Goal: Task Accomplishment & Management: Manage account settings

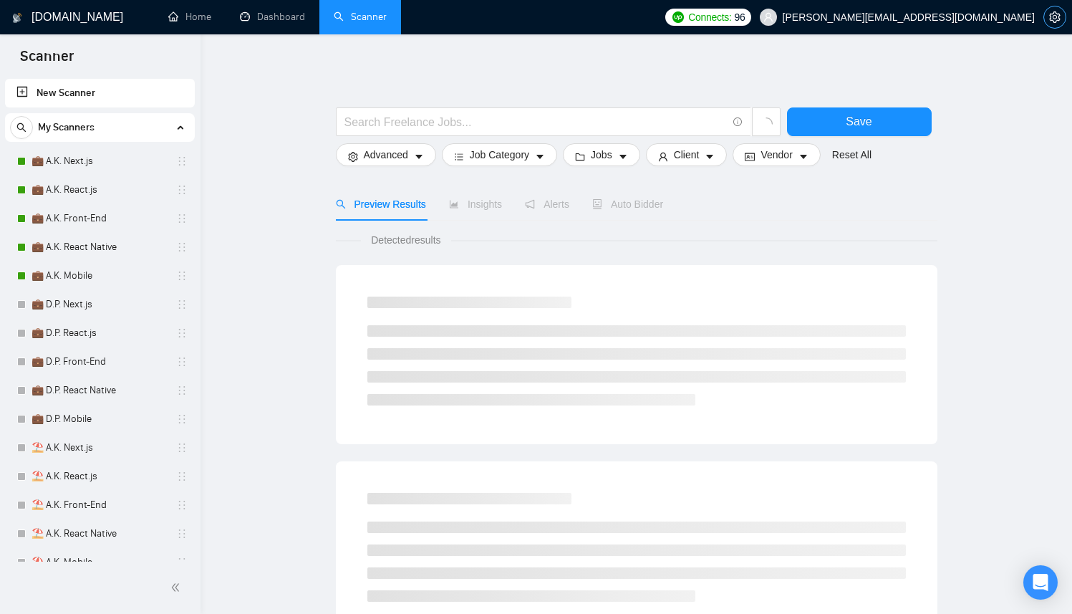
click at [1047, 21] on span "setting" at bounding box center [1054, 16] width 21 height 11
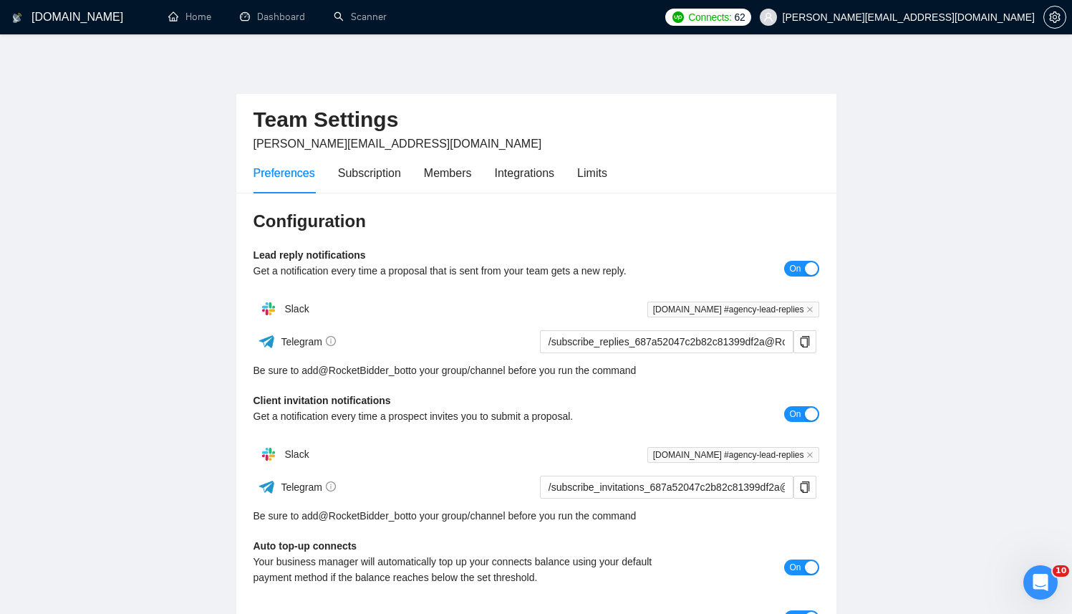
click at [746, 20] on span "62" at bounding box center [740, 17] width 11 height 16
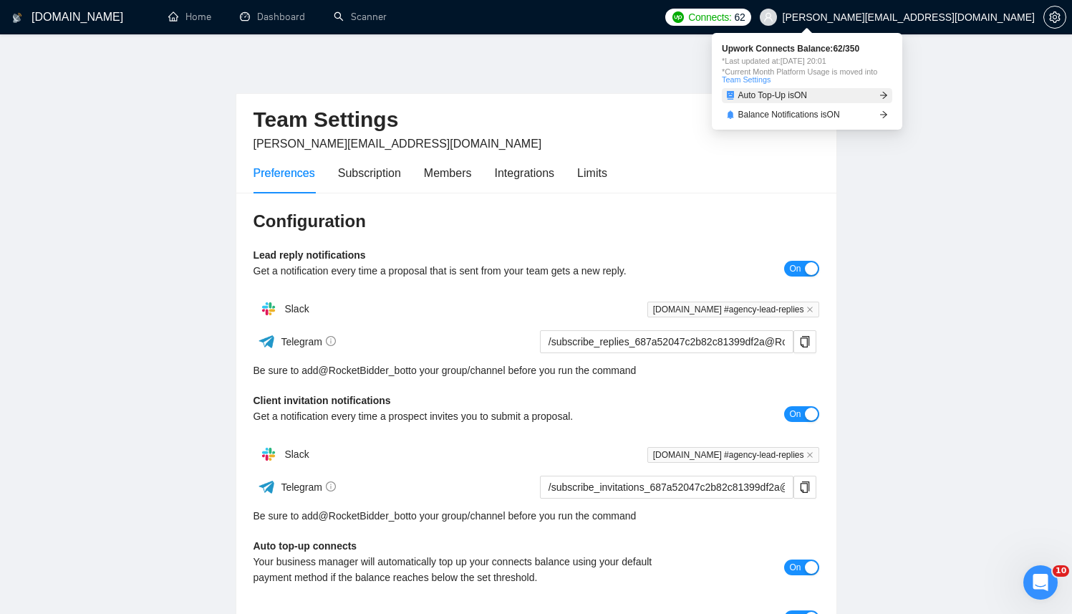
click at [870, 90] on link "Auto Top-Up is ON" at bounding box center [807, 95] width 170 height 15
click at [888, 94] on icon "arrow-right" at bounding box center [884, 95] width 9 height 9
click at [798, 95] on span "Auto Top-Up is ON" at bounding box center [773, 95] width 69 height 9
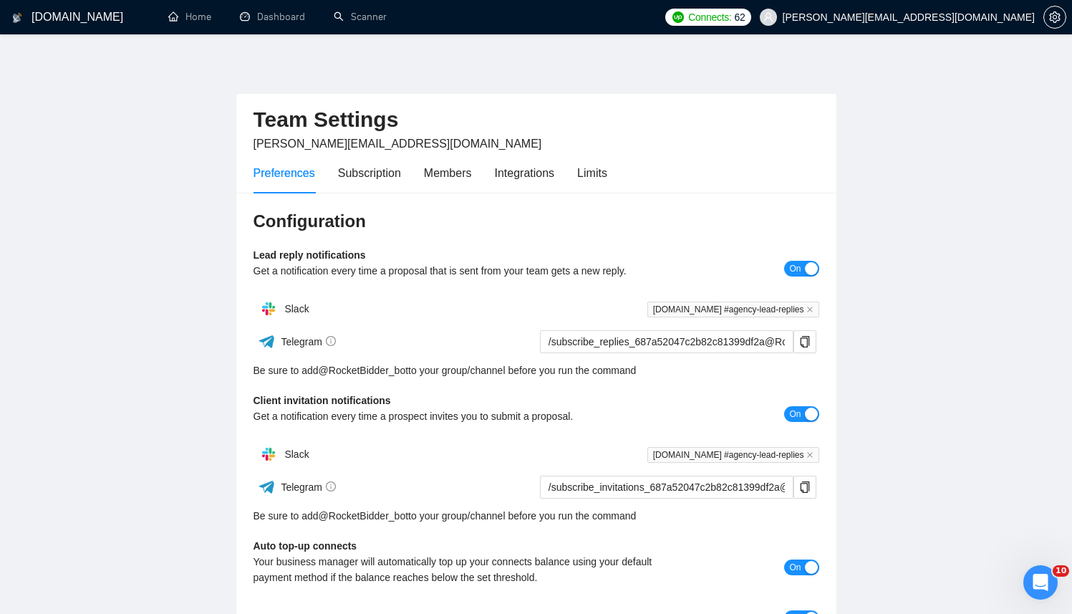
click at [731, 21] on span "Connects:" at bounding box center [709, 17] width 43 height 16
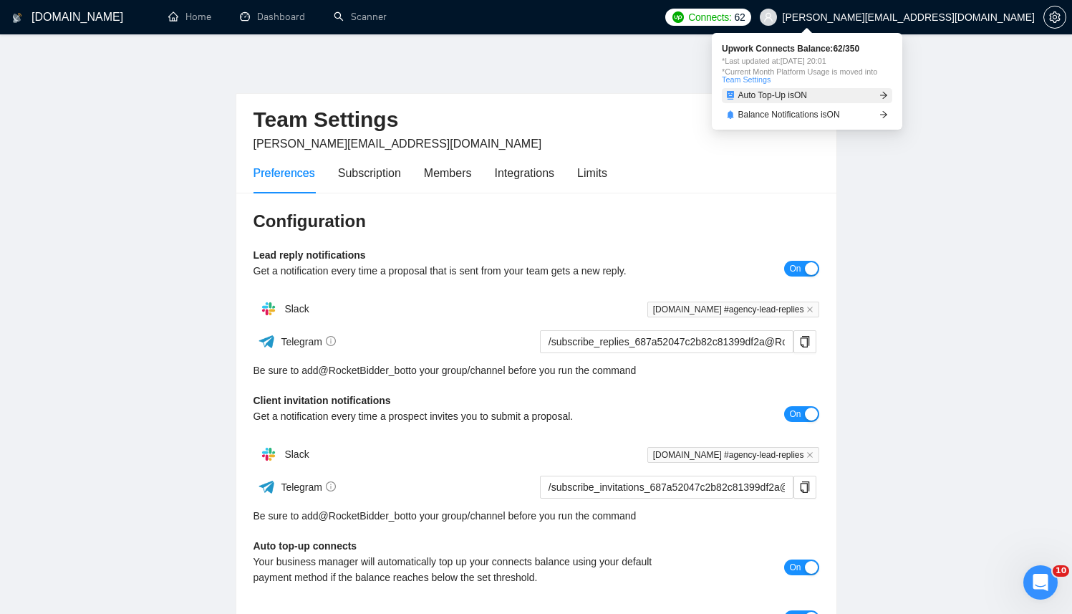
click at [799, 92] on span "Auto Top-Up is ON" at bounding box center [773, 95] width 69 height 9
click at [884, 86] on div "Upwork Connects Balance: 62 / 350 *Last updated at: [DATE] 20:01 *Current Month…" at bounding box center [807, 82] width 170 height 77
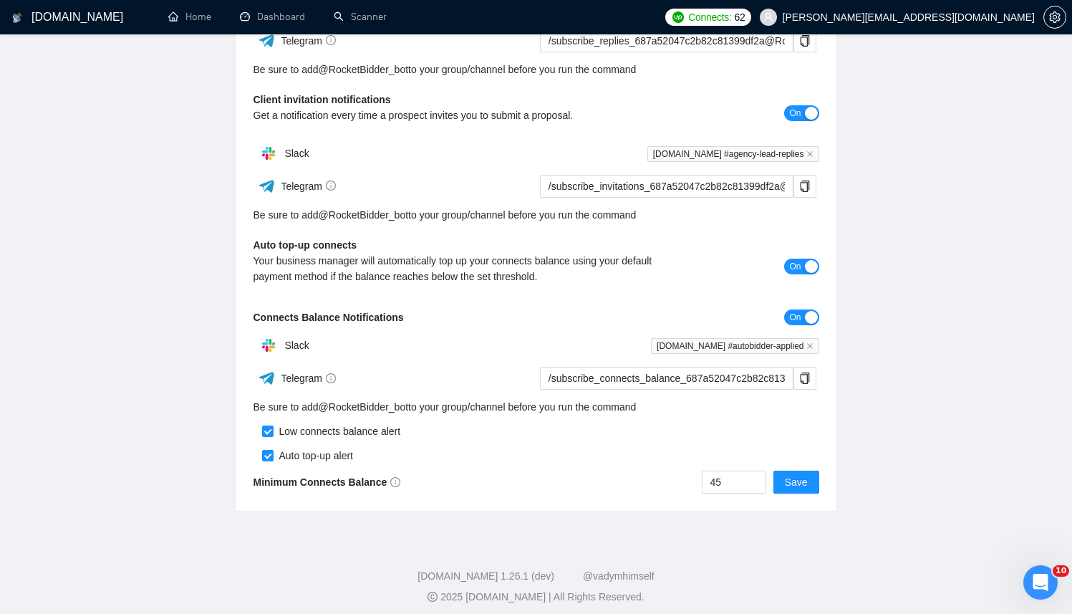
scroll to position [309, 0]
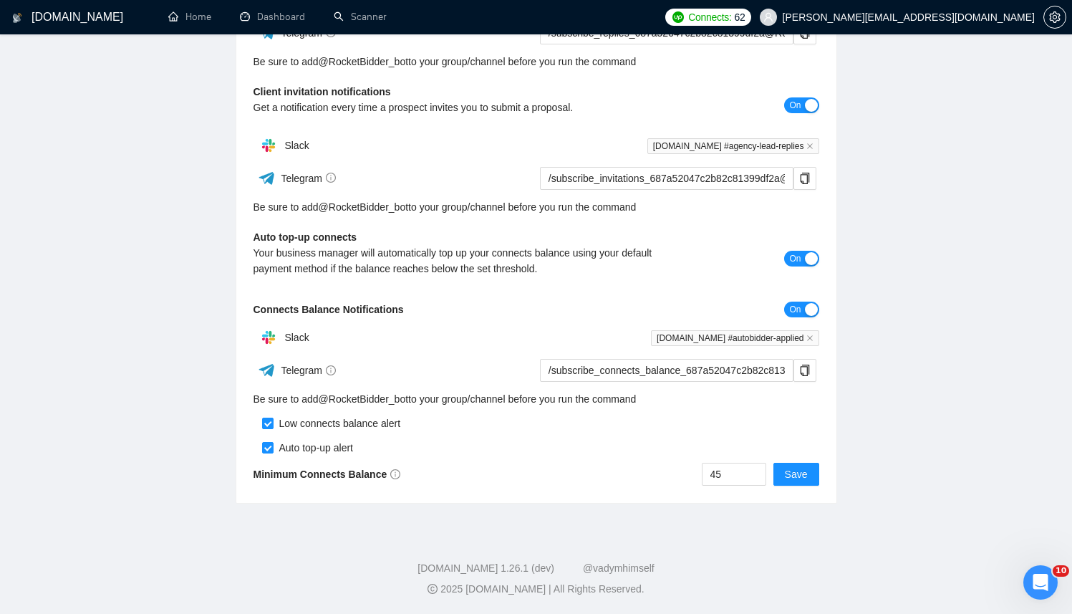
click at [795, 247] on div "Auto top-up connects Your business manager will automatically top up your conne…" at bounding box center [537, 257] width 566 height 57
click at [795, 251] on span "On" at bounding box center [794, 259] width 11 height 16
